Goal: Communication & Community: Connect with others

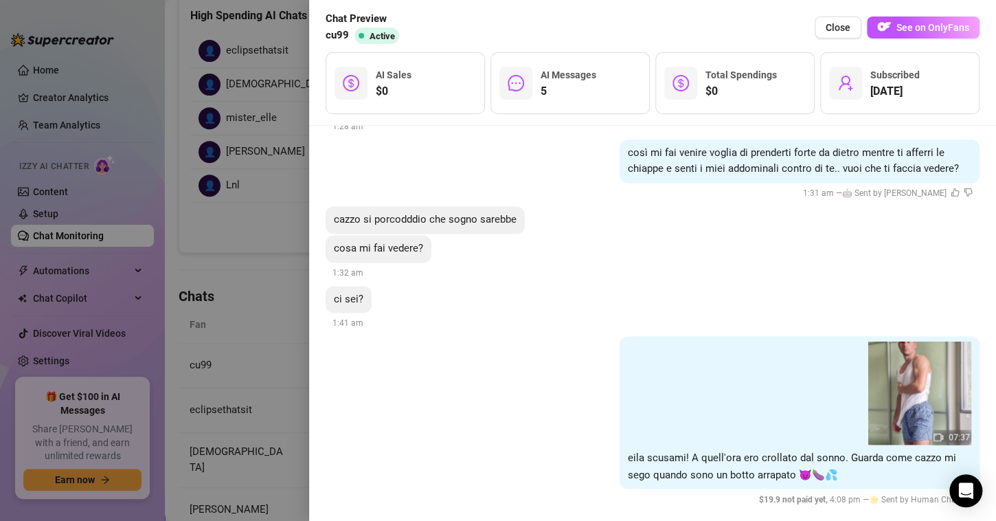
scroll to position [909, 0]
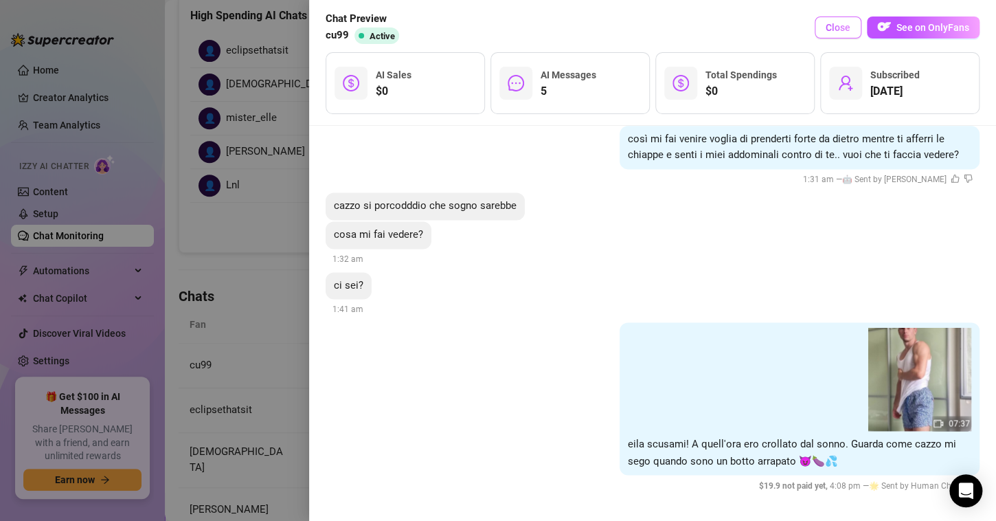
click at [828, 29] on span "Close" at bounding box center [838, 27] width 25 height 11
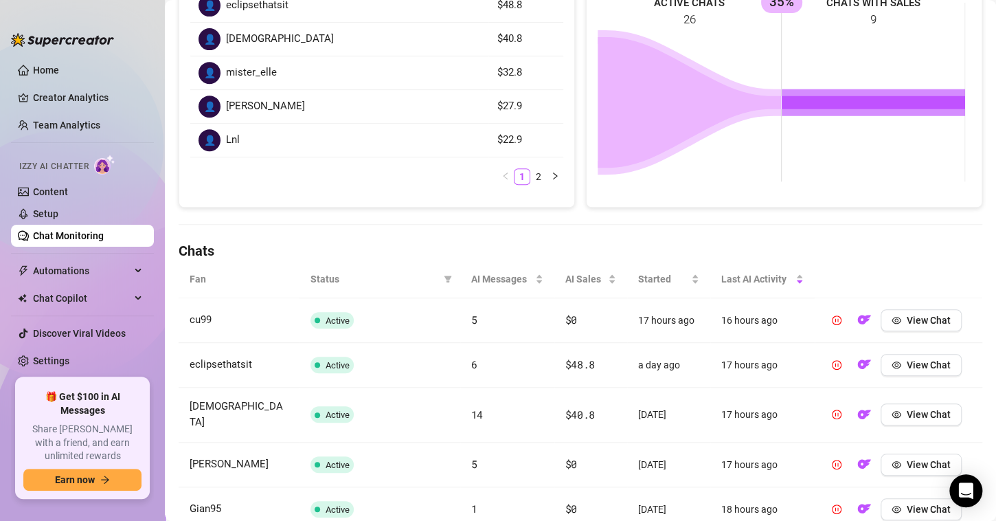
scroll to position [275, 0]
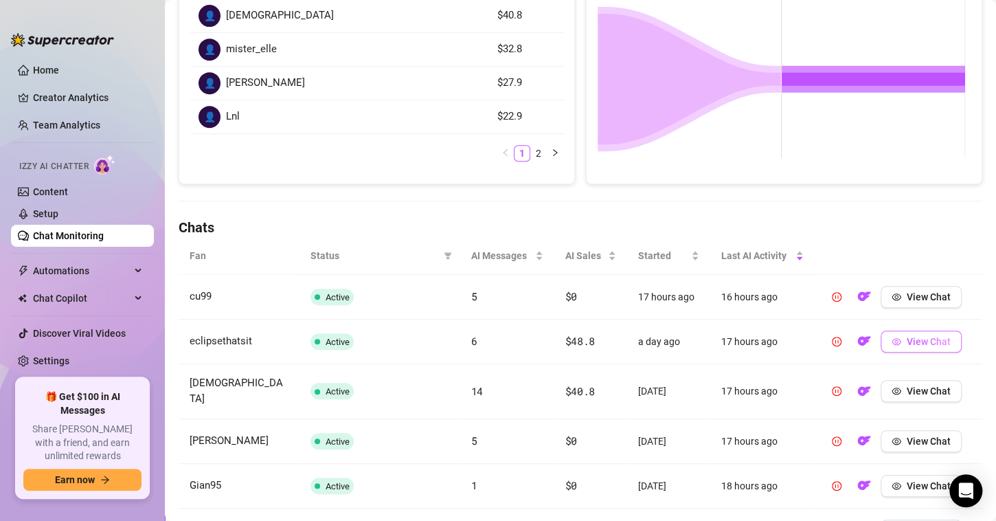
click at [930, 341] on span "View Chat" at bounding box center [929, 341] width 44 height 11
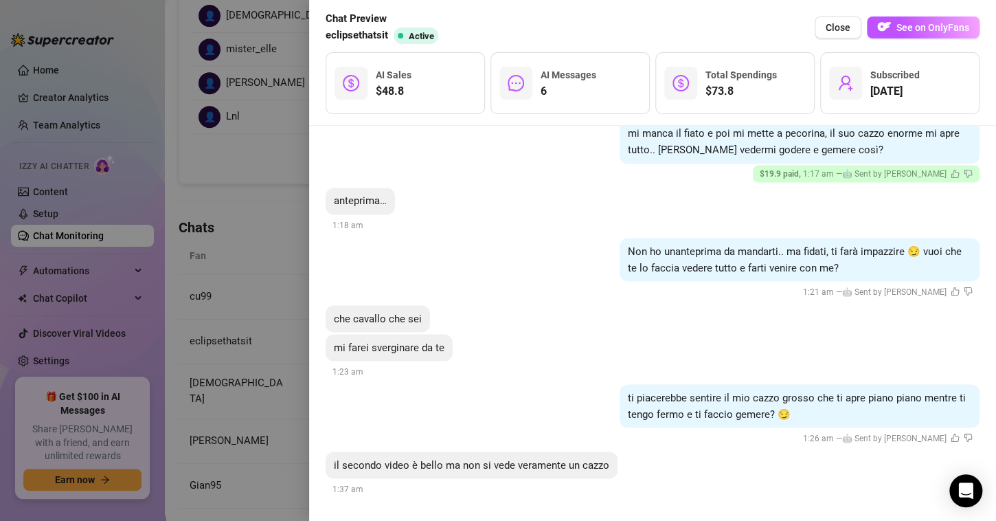
scroll to position [1157, 0]
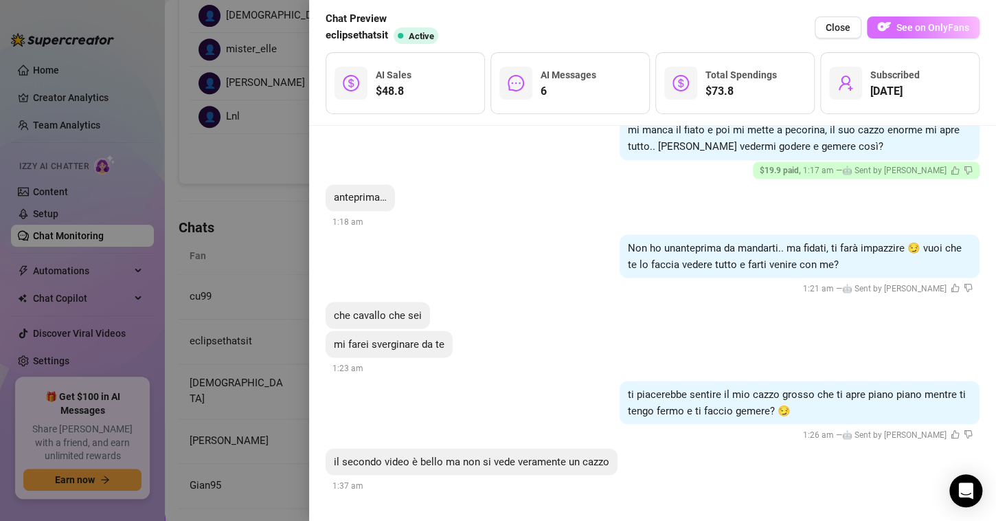
click at [917, 35] on button "See on OnlyFans" at bounding box center [923, 27] width 113 height 22
click at [263, 215] on div at bounding box center [498, 260] width 996 height 521
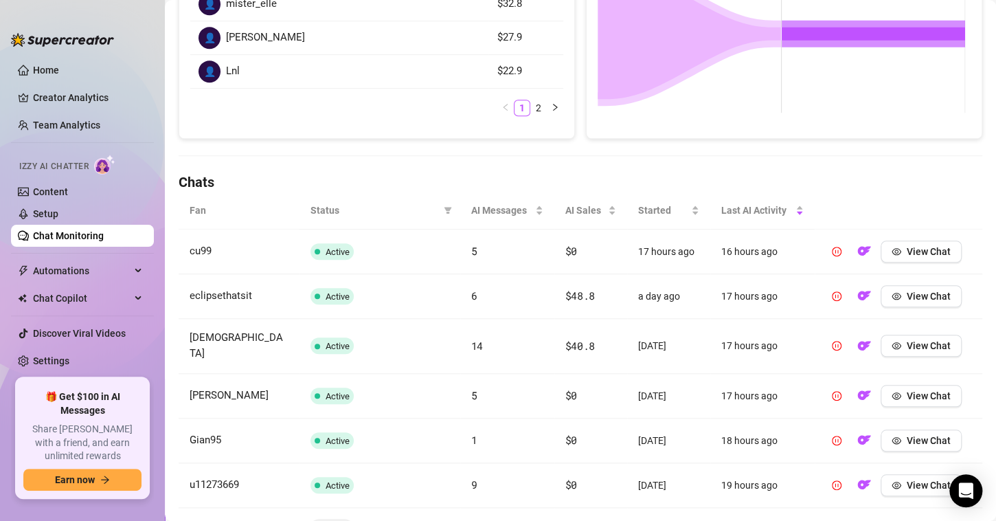
scroll to position [344, 0]
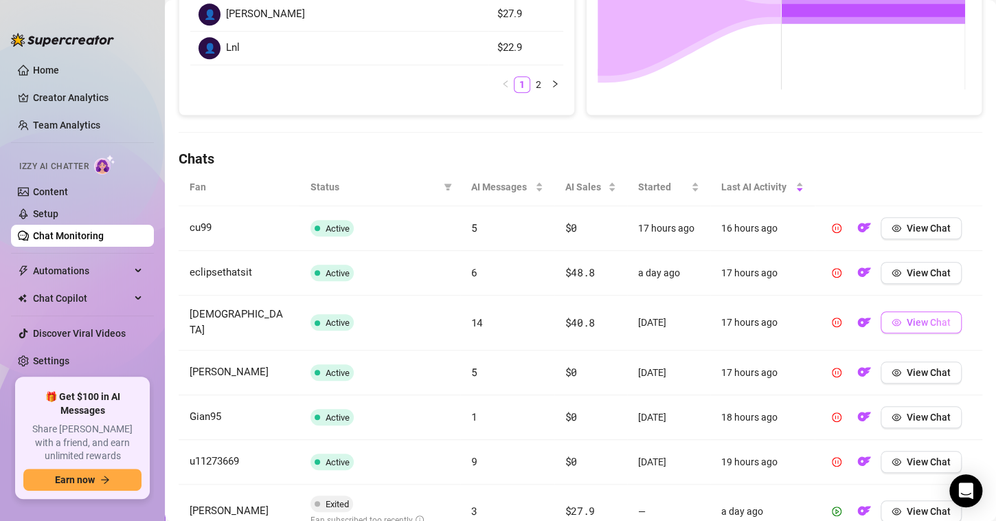
click at [893, 316] on button "View Chat" at bounding box center [921, 322] width 81 height 22
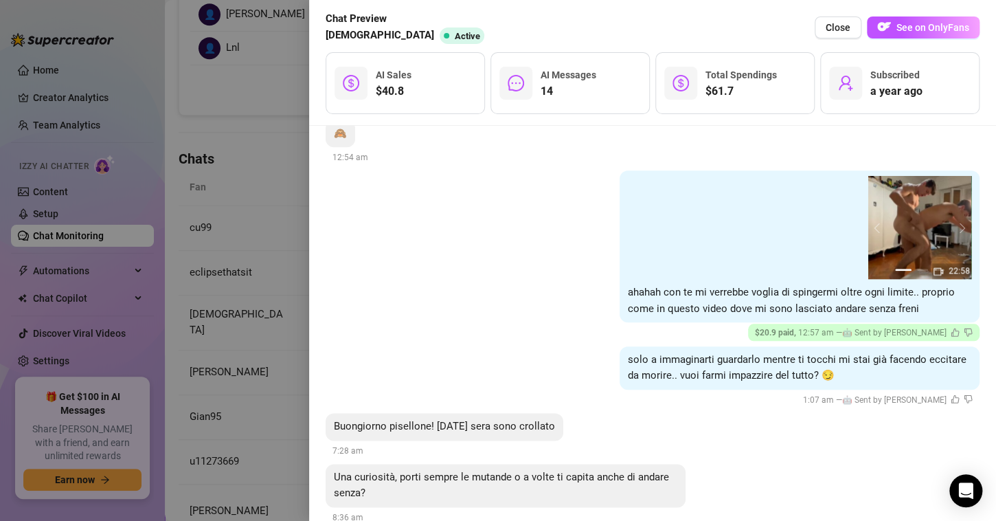
scroll to position [3186, 0]
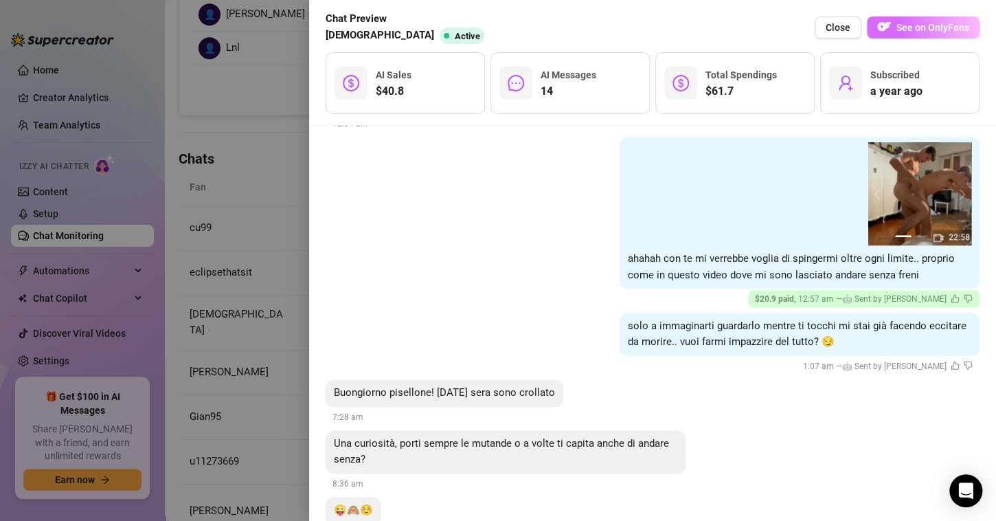
click at [893, 34] on button "See on OnlyFans" at bounding box center [923, 27] width 113 height 22
click at [271, 217] on div at bounding box center [498, 260] width 996 height 521
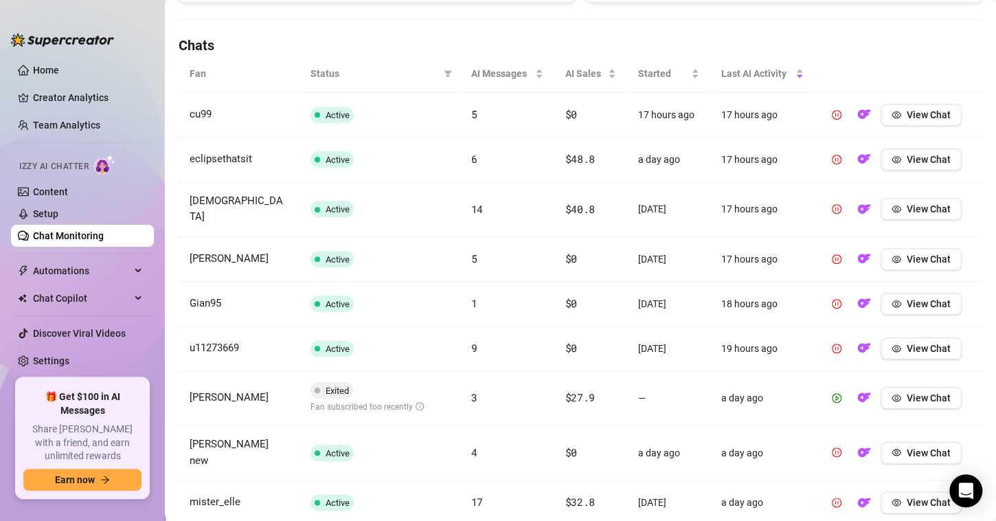
scroll to position [481, 0]
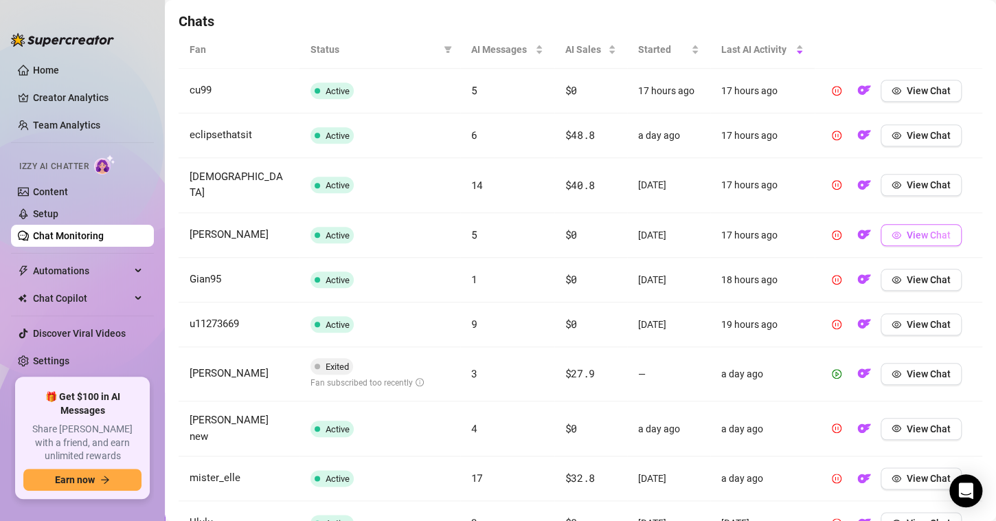
click at [928, 229] on span "View Chat" at bounding box center [929, 234] width 44 height 11
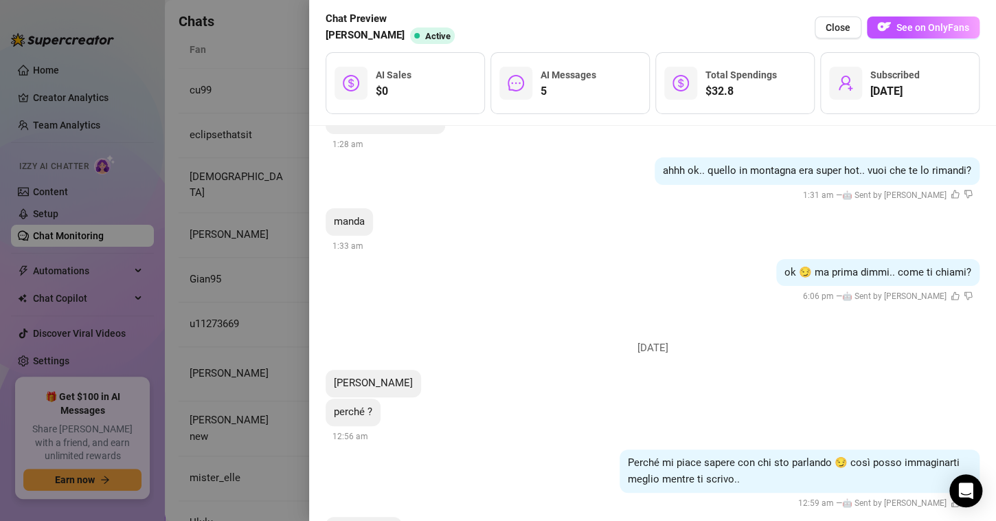
scroll to position [680, 0]
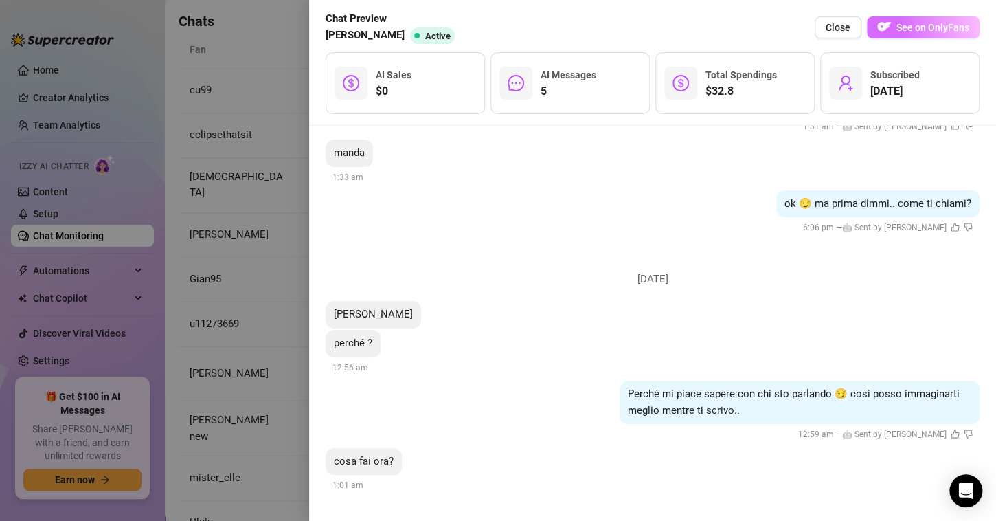
click at [912, 25] on span "See on OnlyFans" at bounding box center [933, 27] width 73 height 11
click at [943, 27] on span "See on OnlyFans" at bounding box center [933, 27] width 73 height 11
click at [267, 133] on div at bounding box center [498, 260] width 996 height 521
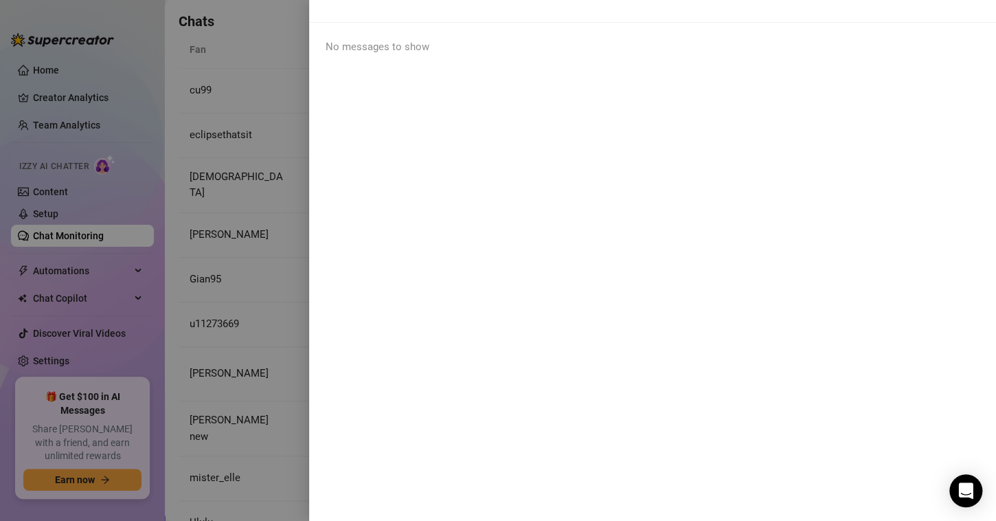
scroll to position [0, 0]
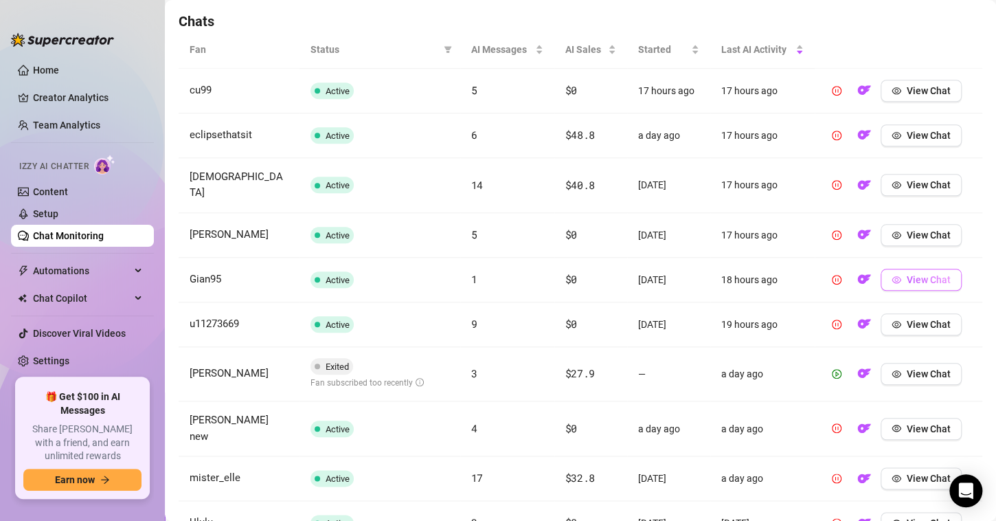
click at [894, 270] on button "View Chat" at bounding box center [921, 280] width 81 height 22
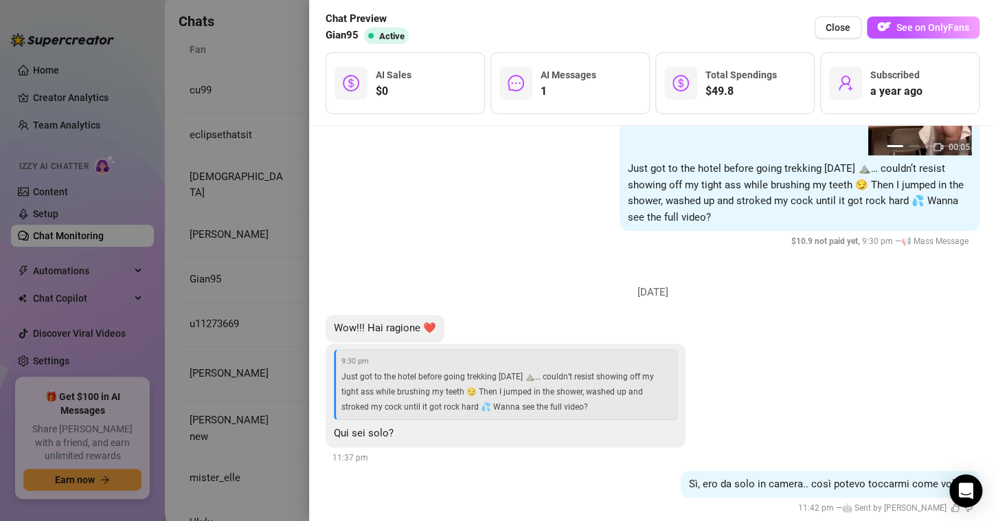
scroll to position [170, 0]
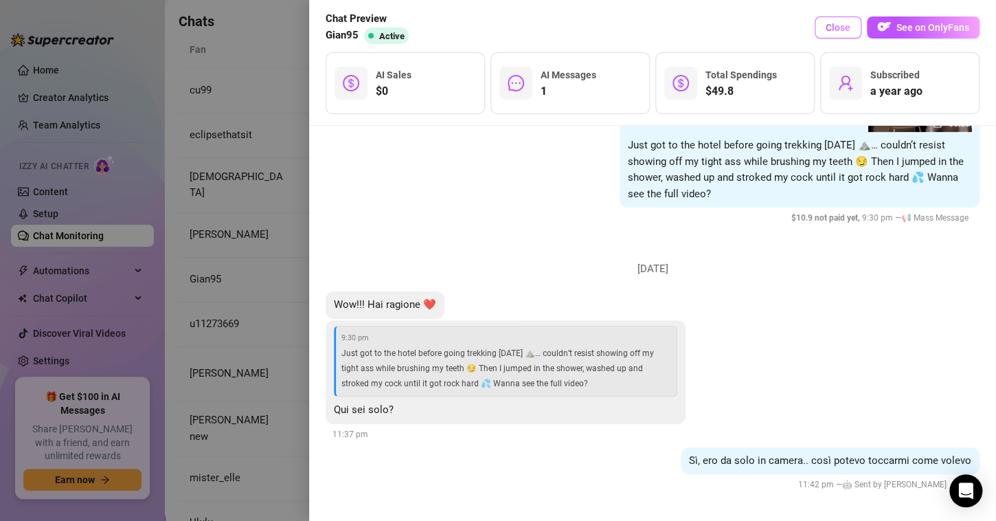
click at [843, 25] on span "Close" at bounding box center [838, 27] width 25 height 11
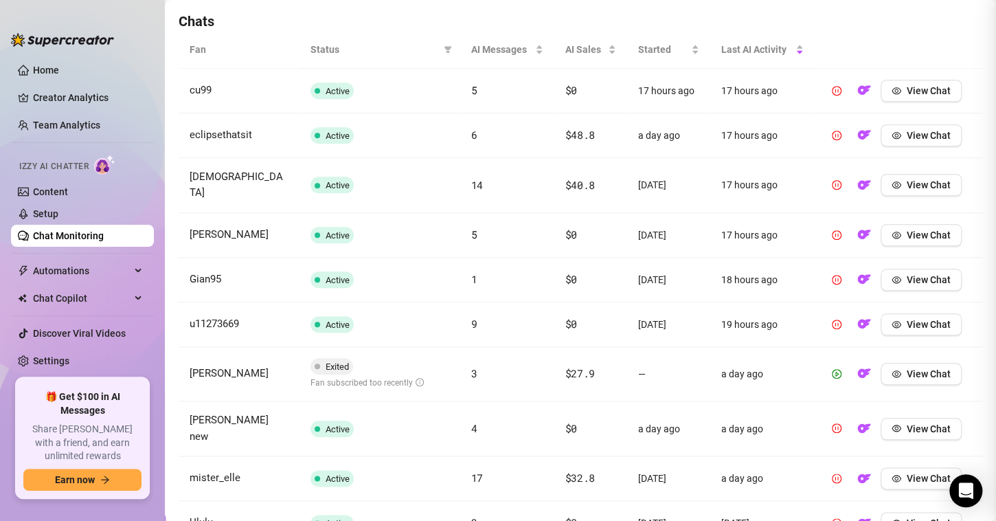
scroll to position [0, 0]
click at [893, 313] on button "View Chat" at bounding box center [921, 324] width 81 height 22
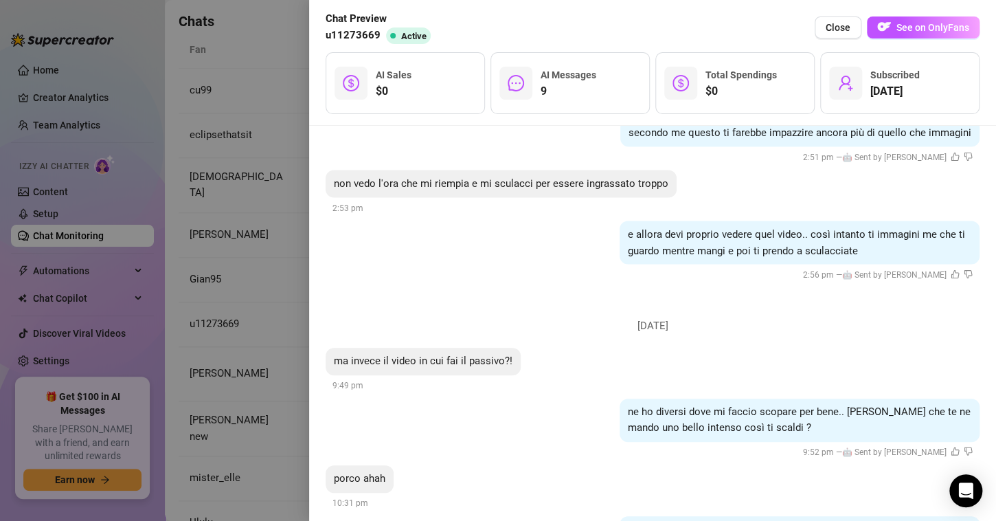
scroll to position [1389, 0]
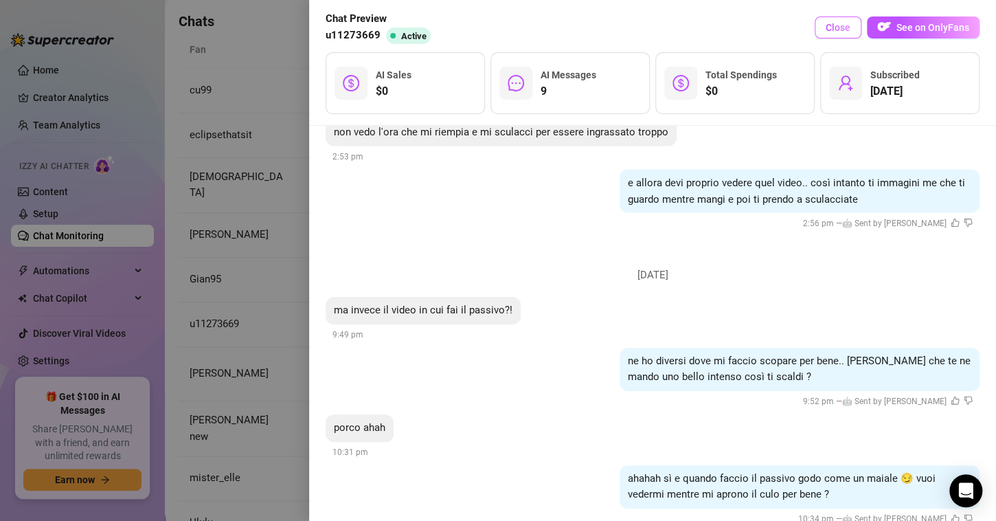
click at [851, 37] on button "Close" at bounding box center [838, 27] width 47 height 22
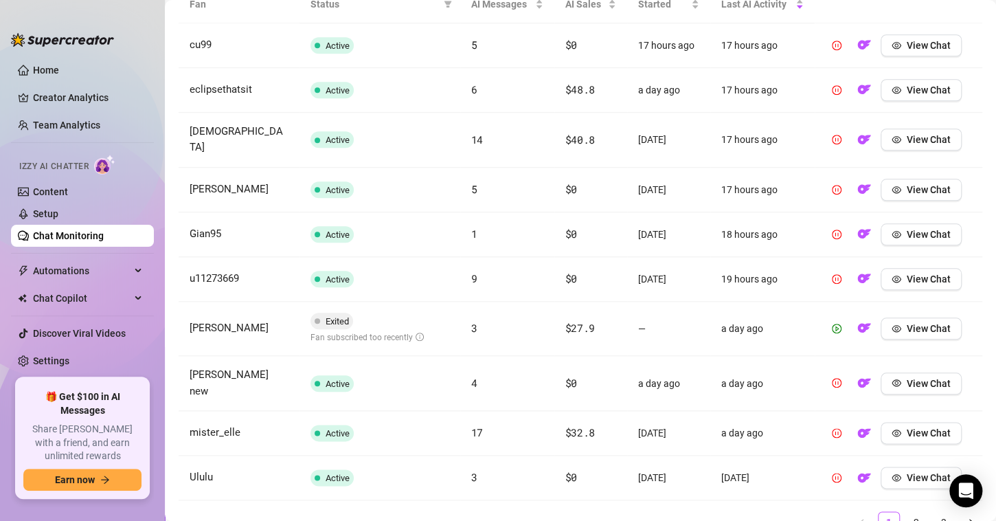
scroll to position [550, 0]
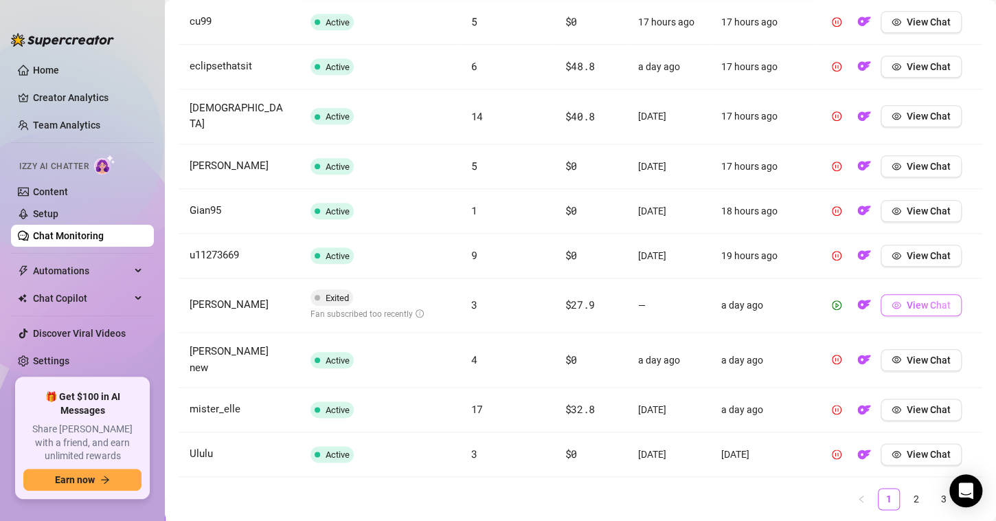
click at [907, 300] on span "View Chat" at bounding box center [929, 305] width 44 height 11
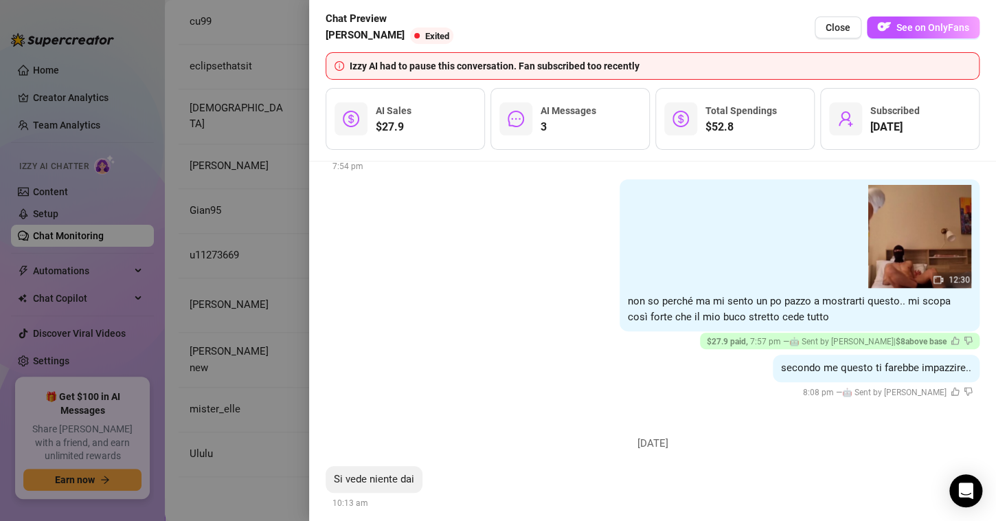
scroll to position [534, 0]
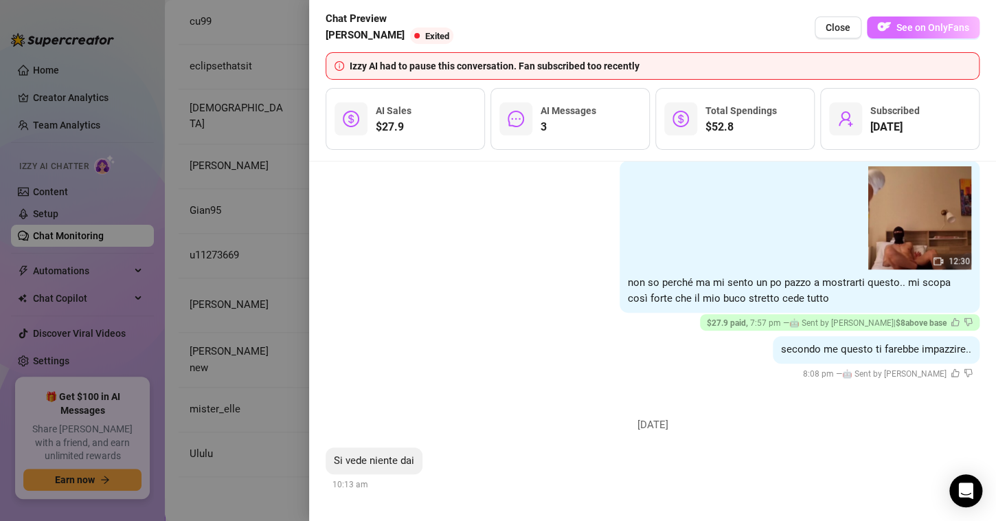
click at [899, 33] on span "See on OnlyFans" at bounding box center [933, 27] width 73 height 11
click at [908, 27] on span "See on OnlyFans" at bounding box center [933, 27] width 73 height 11
click at [184, 283] on div at bounding box center [498, 260] width 996 height 521
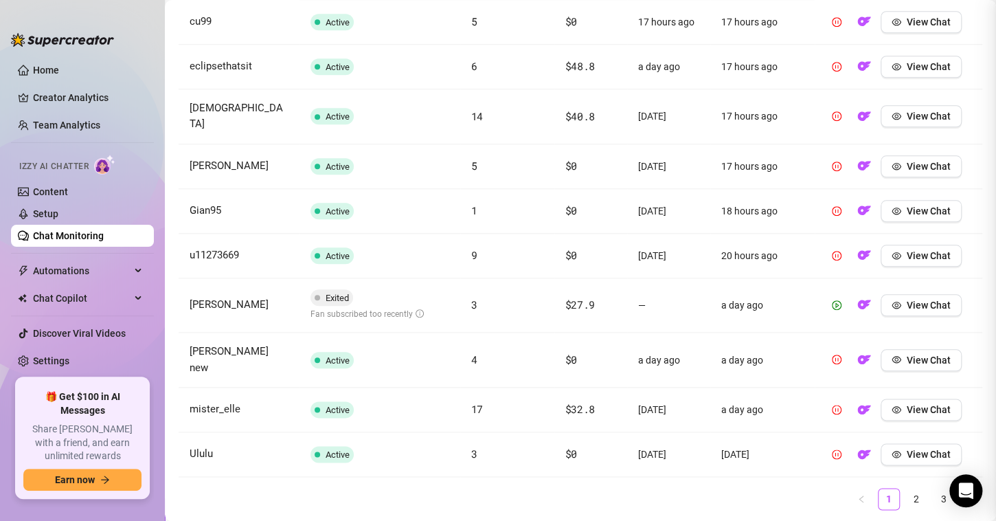
scroll to position [0, 0]
click at [928, 355] on span "View Chat" at bounding box center [929, 360] width 44 height 11
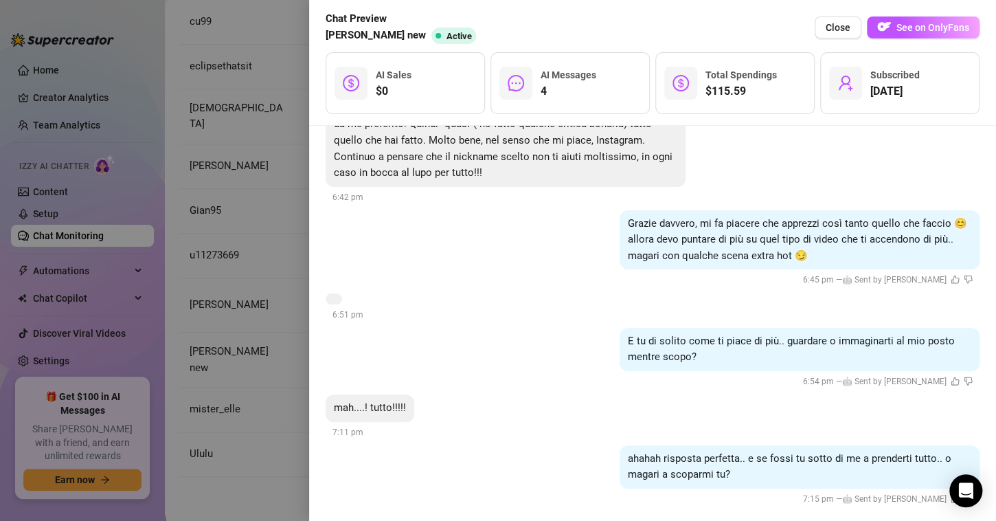
scroll to position [580, 0]
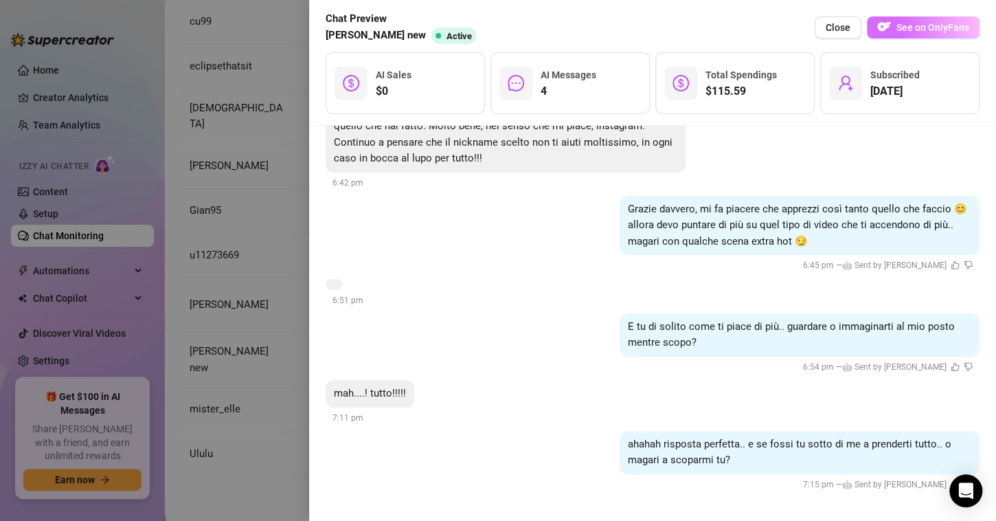
click at [904, 30] on span "See on OnlyFans" at bounding box center [933, 27] width 73 height 11
click at [247, 211] on div at bounding box center [498, 260] width 996 height 521
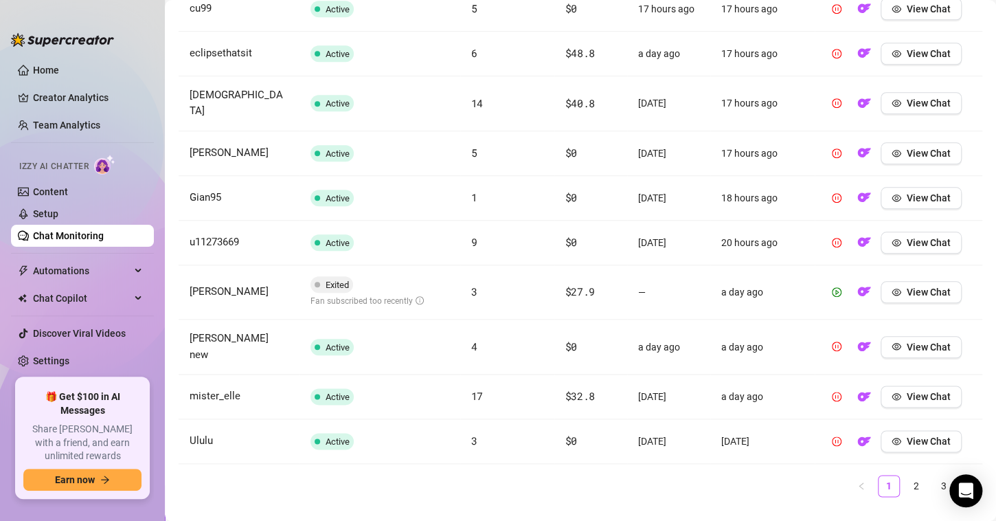
scroll to position [566, 0]
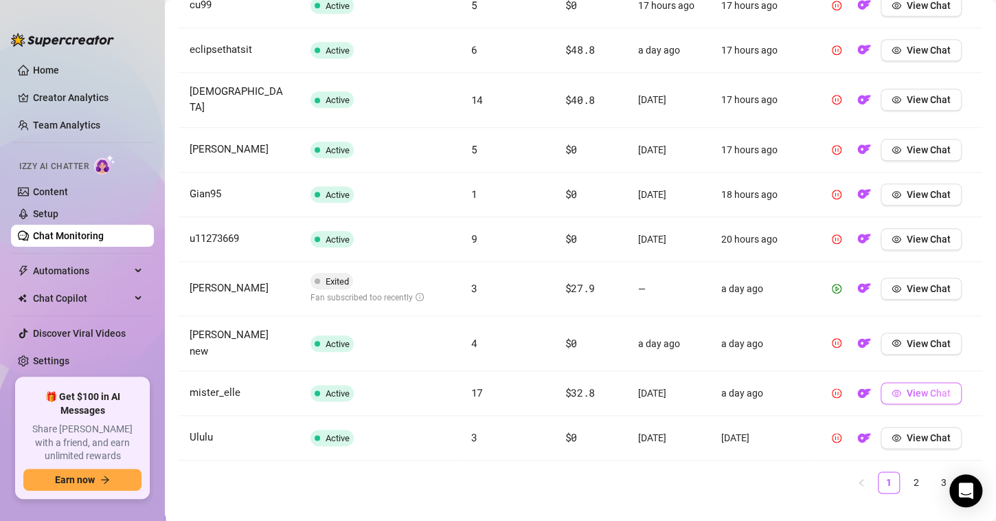
click at [916, 388] on span "View Chat" at bounding box center [929, 393] width 44 height 11
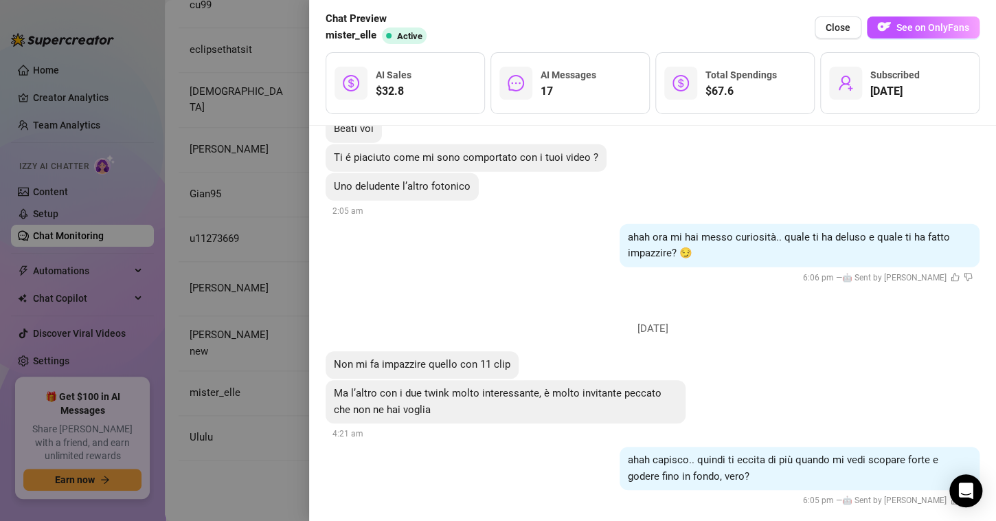
scroll to position [4331, 0]
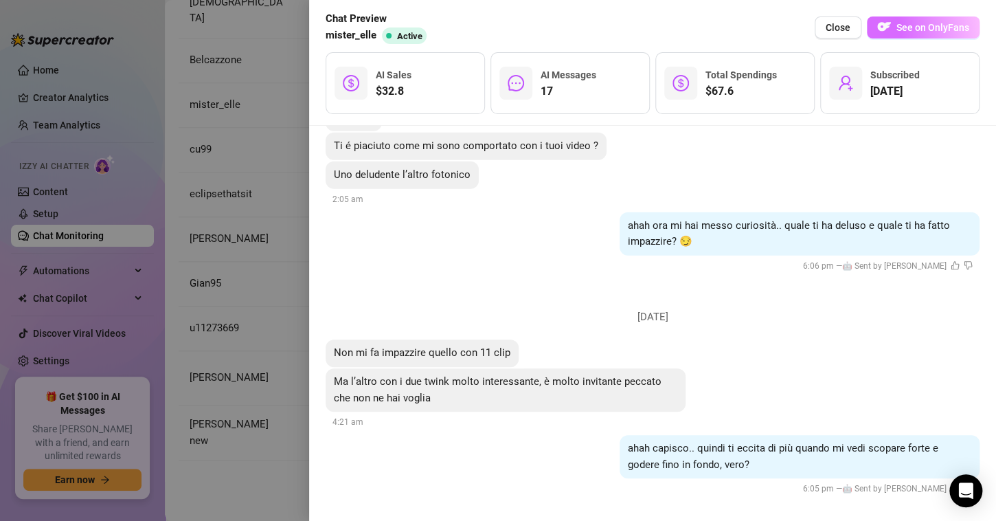
click at [918, 36] on button "See on OnlyFans" at bounding box center [923, 27] width 113 height 22
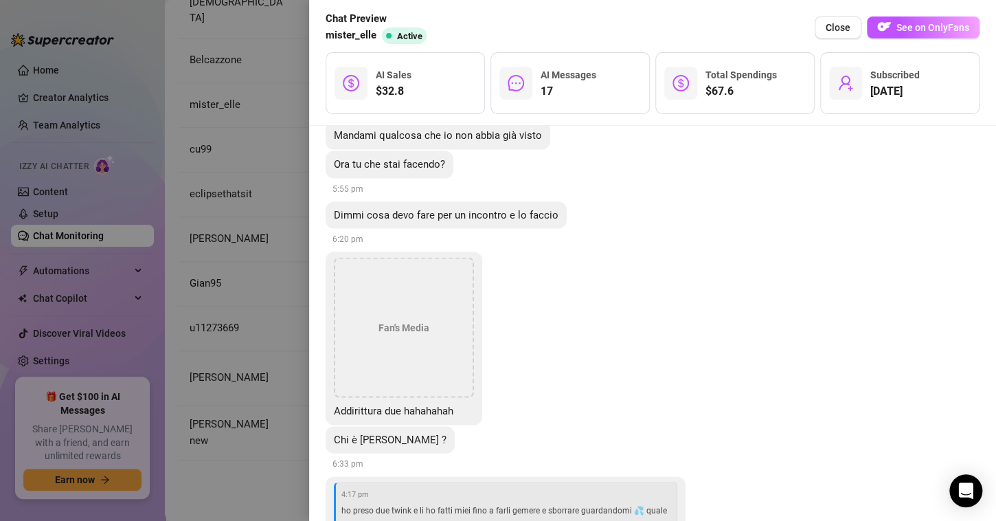
scroll to position [3713, 0]
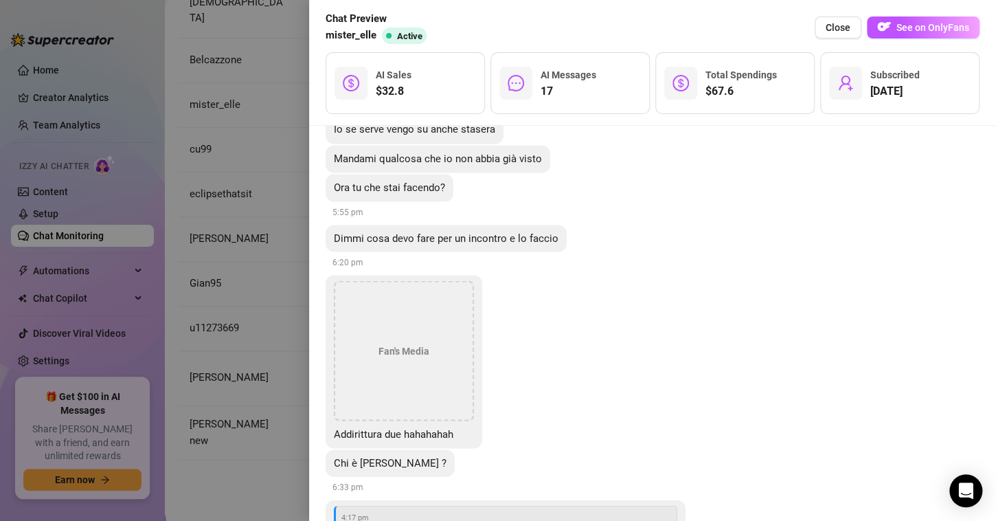
click at [277, 205] on div at bounding box center [498, 260] width 996 height 521
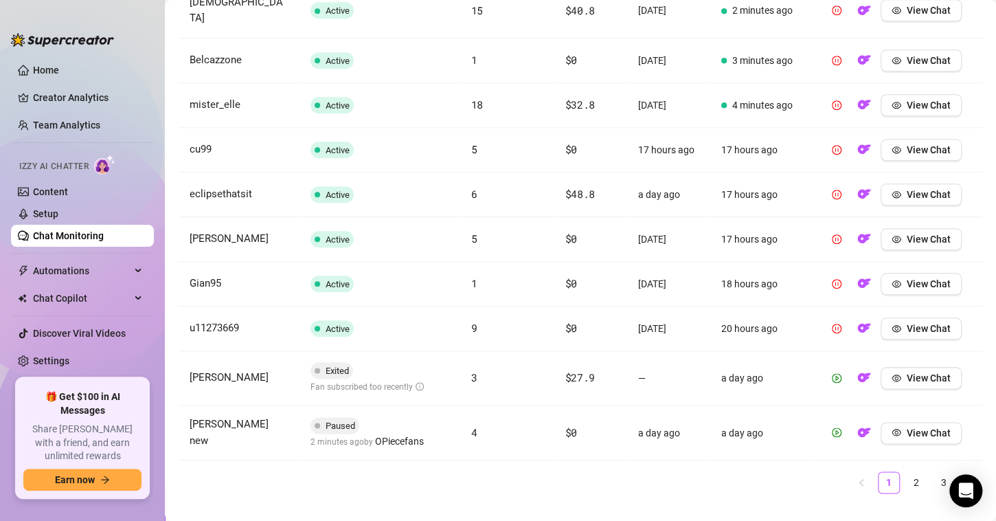
scroll to position [497, 0]
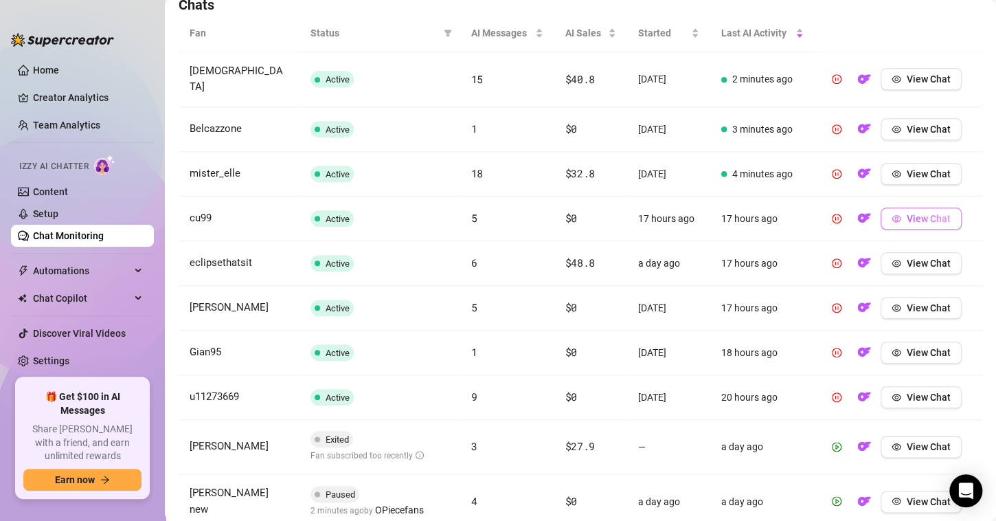
click at [907, 213] on span "View Chat" at bounding box center [929, 218] width 44 height 11
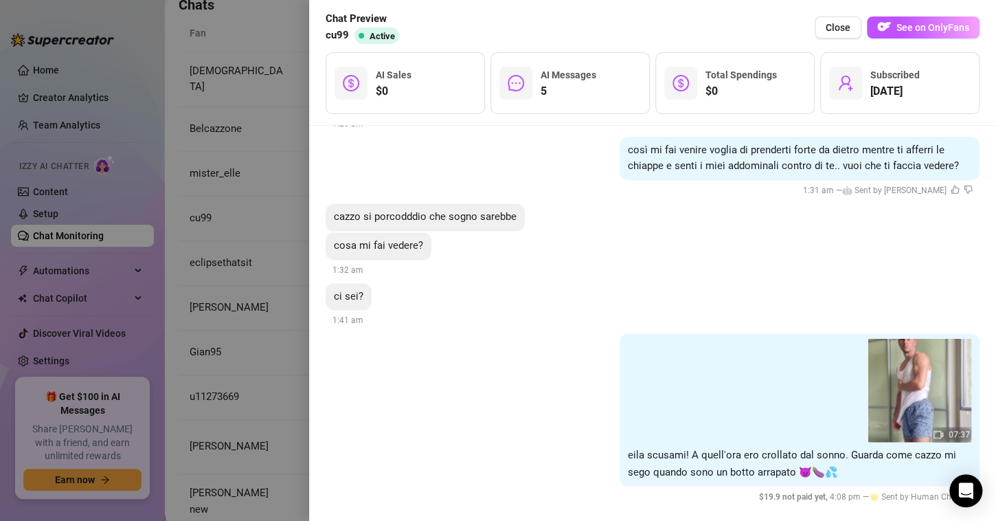
scroll to position [909, 0]
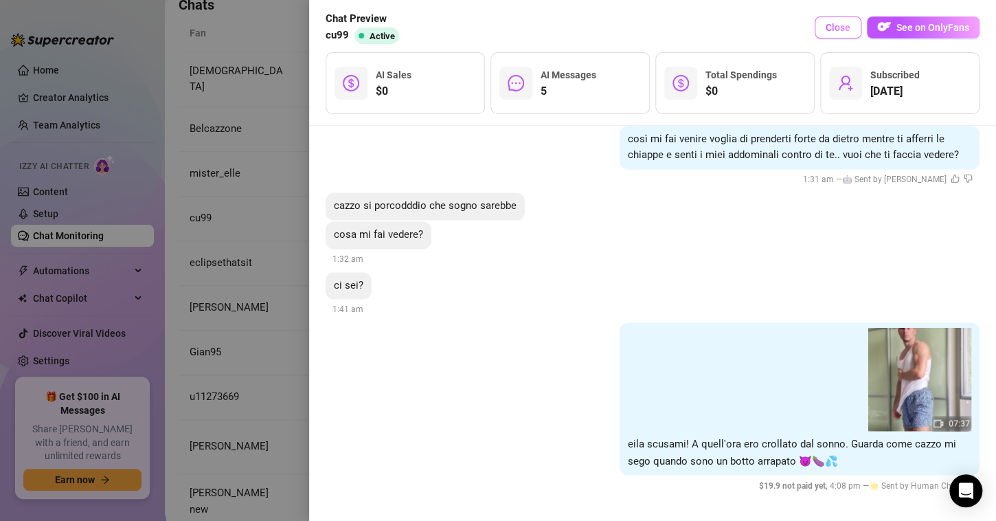
click at [853, 25] on button "Close" at bounding box center [838, 27] width 47 height 22
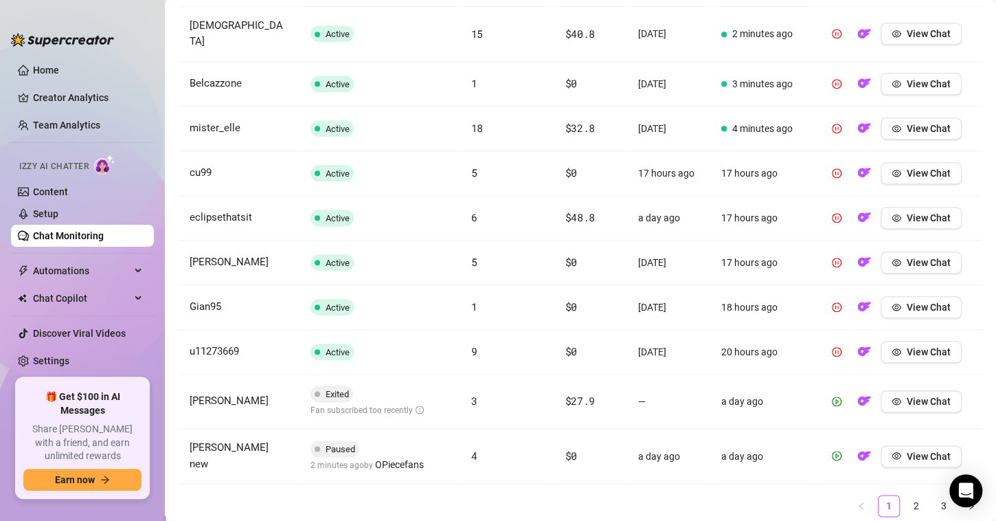
scroll to position [566, 0]
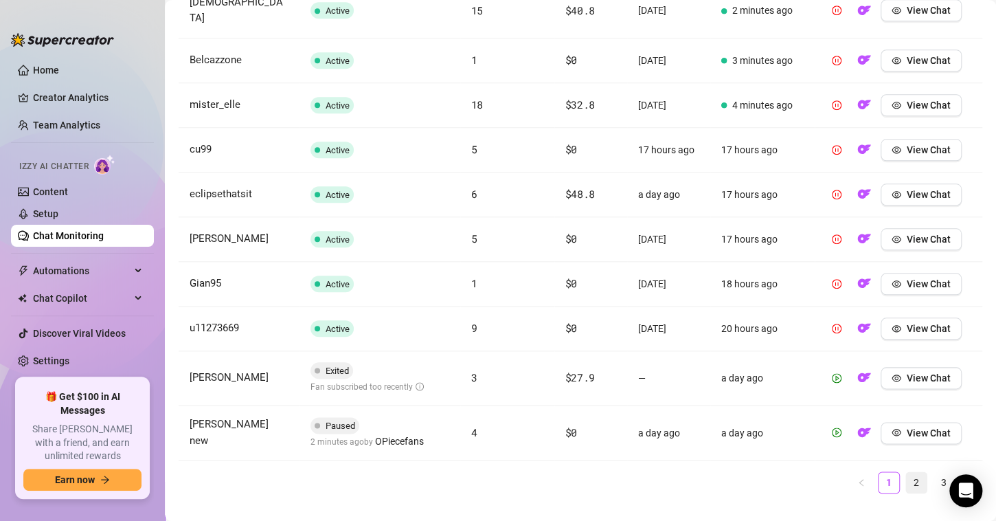
click at [906, 473] on link "2" at bounding box center [916, 482] width 21 height 21
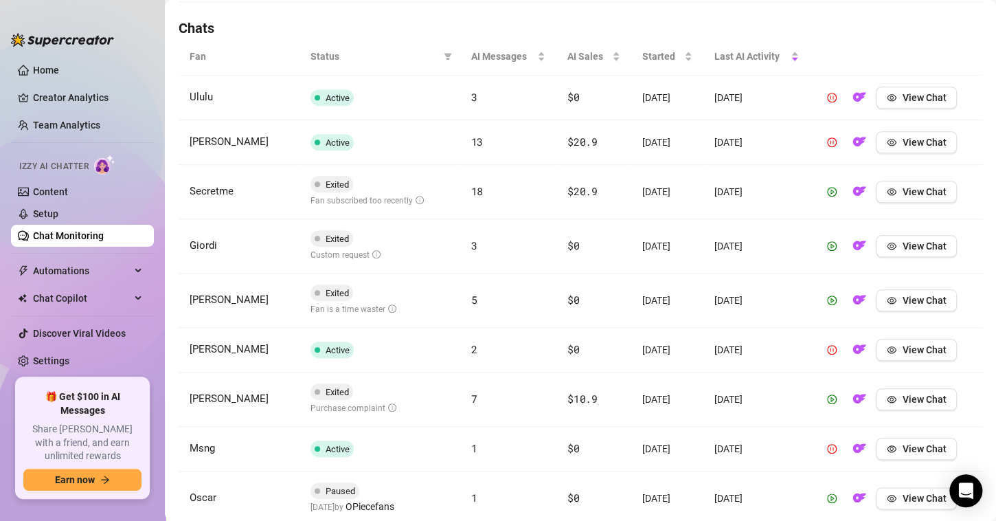
scroll to position [360, 0]
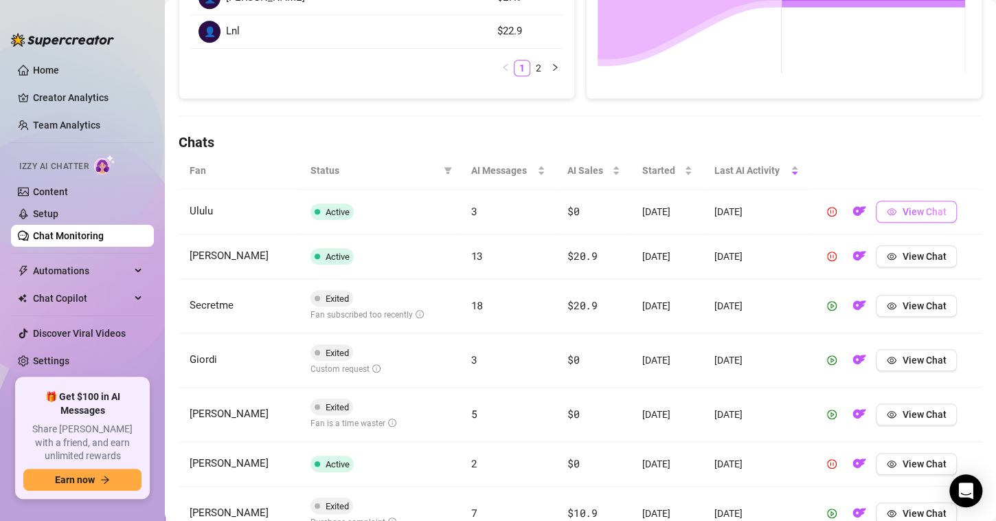
click at [887, 211] on icon "eye" at bounding box center [892, 212] width 10 height 10
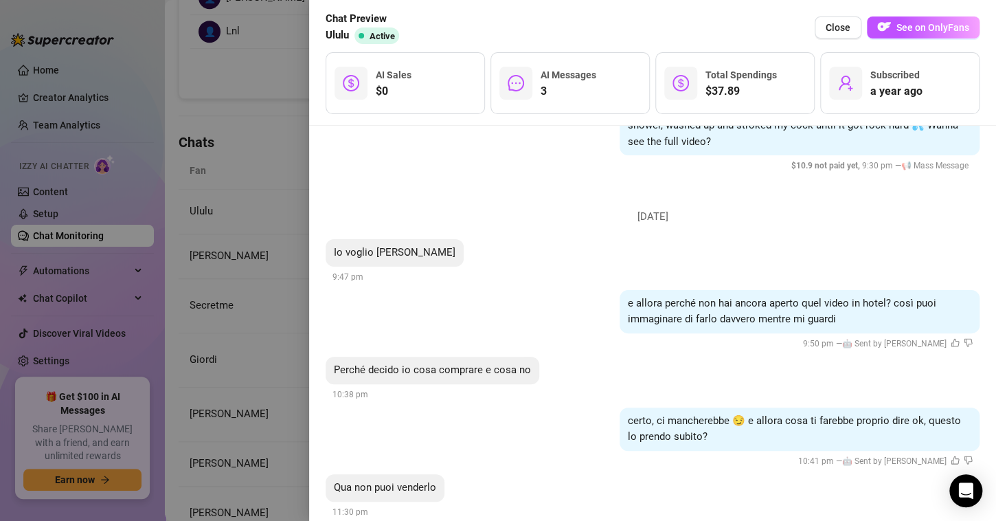
scroll to position [300, 0]
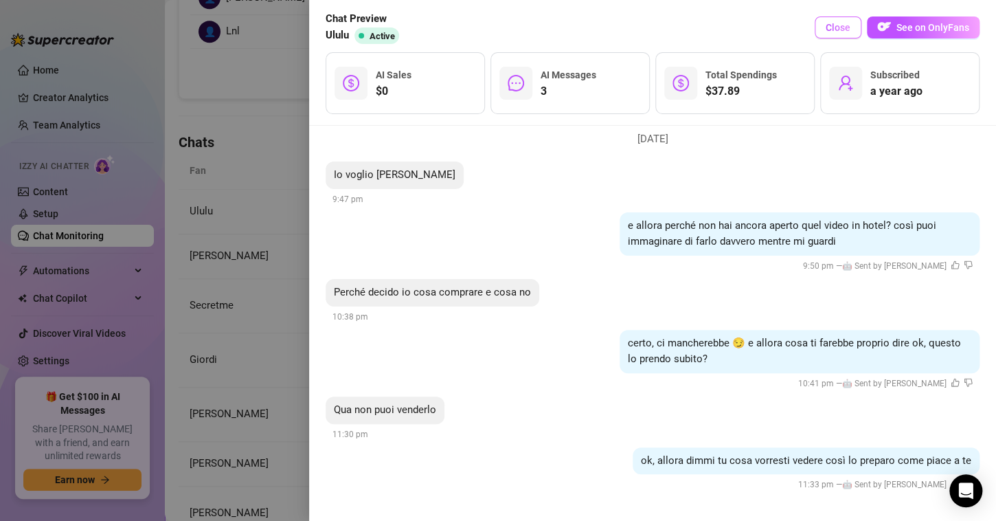
click at [829, 32] on span "Close" at bounding box center [838, 27] width 25 height 11
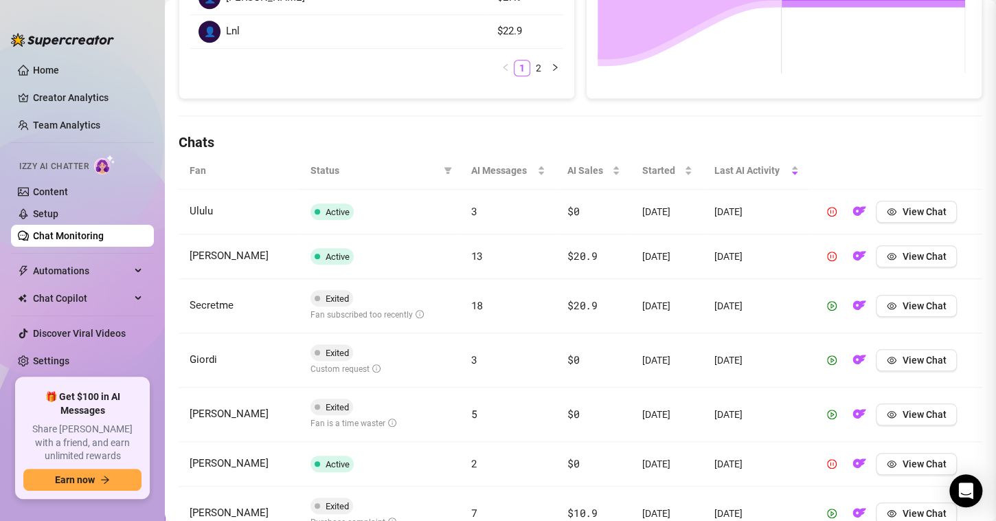
scroll to position [0, 0]
click at [888, 258] on icon "eye" at bounding box center [892, 256] width 10 height 10
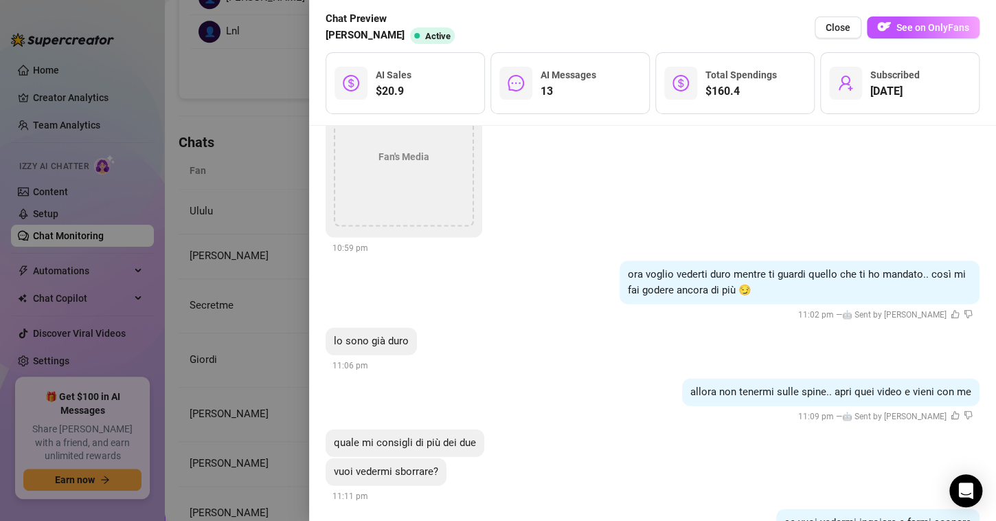
scroll to position [1046, 0]
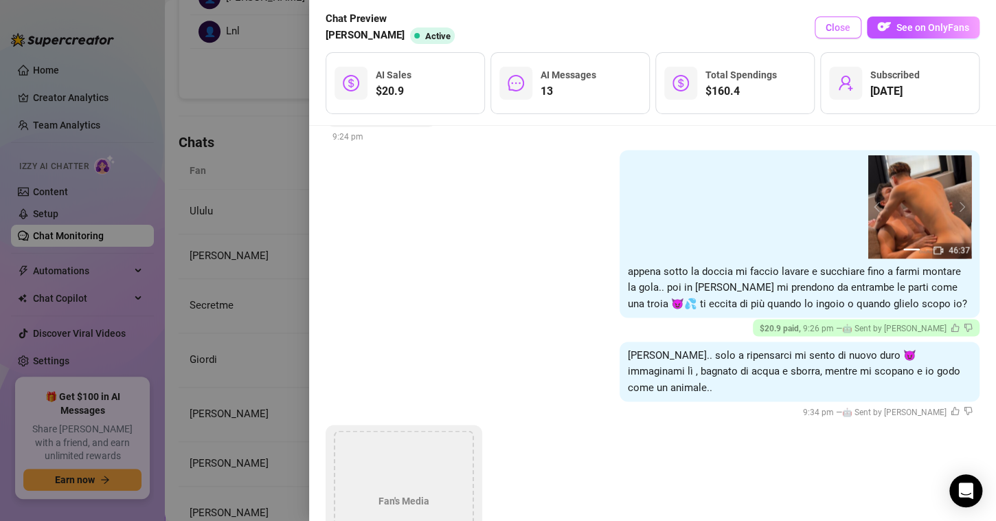
click at [842, 27] on span "Close" at bounding box center [838, 27] width 25 height 11
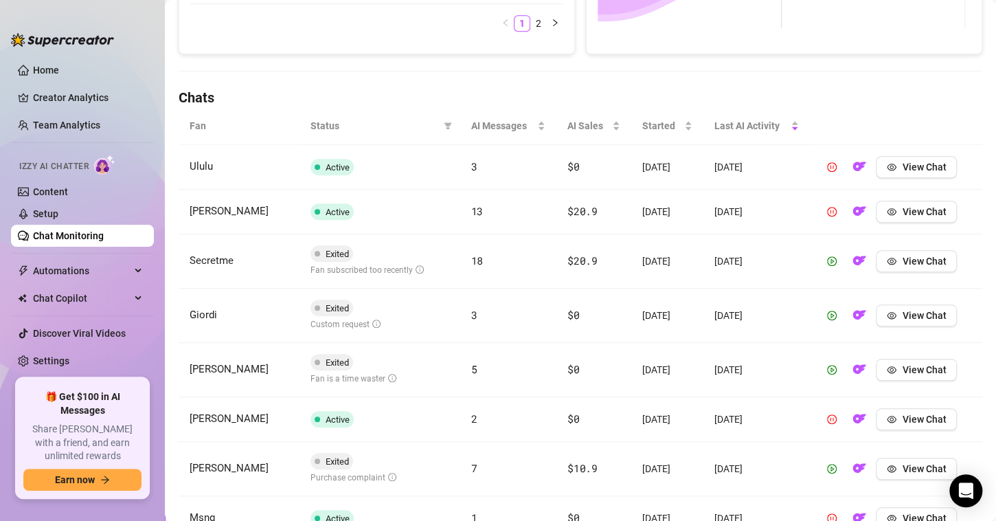
scroll to position [429, 0]
